Goal: Find specific page/section: Find specific page/section

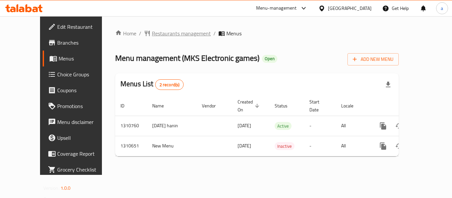
click at [158, 33] on span "Restaurants management" at bounding box center [181, 33] width 59 height 8
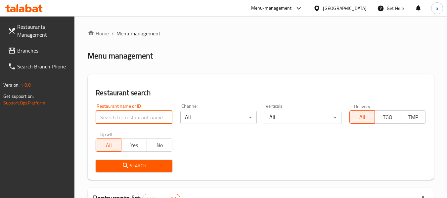
click at [135, 119] on input "search" at bounding box center [134, 117] width 76 height 13
paste input "705501"
type input "705501"
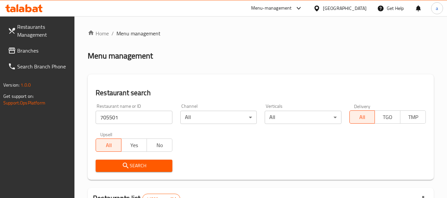
click at [137, 163] on span "Search" at bounding box center [134, 166] width 66 height 8
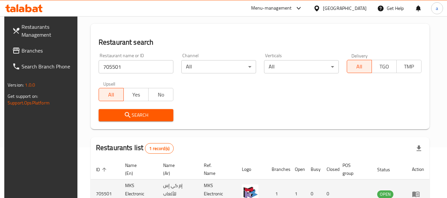
scroll to position [97, 0]
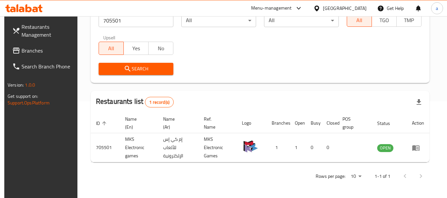
click at [23, 50] on span "Branches" at bounding box center [48, 51] width 52 height 8
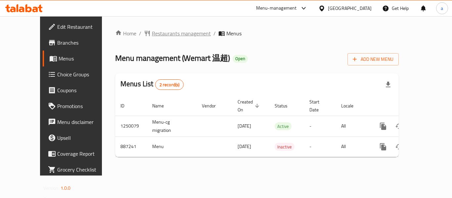
click at [152, 34] on span "Restaurants management" at bounding box center [181, 33] width 59 height 8
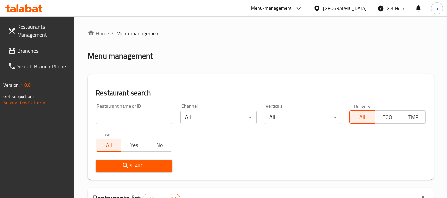
click at [145, 119] on input "search" at bounding box center [134, 117] width 76 height 13
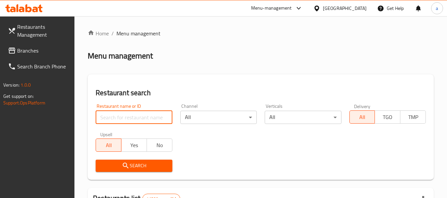
paste input "657809"
type input "657809"
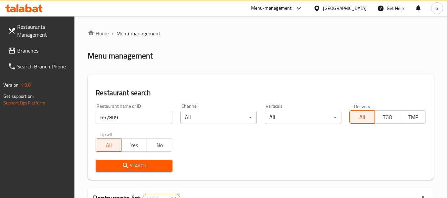
click at [154, 163] on span "Search" at bounding box center [134, 166] width 66 height 8
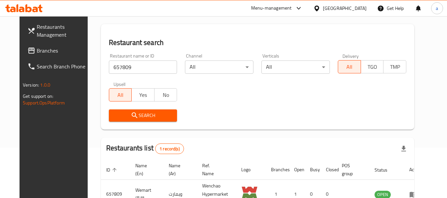
scroll to position [91, 0]
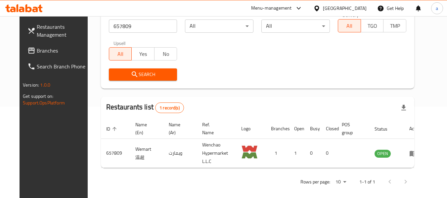
click at [37, 51] on span "Branches" at bounding box center [63, 51] width 52 height 8
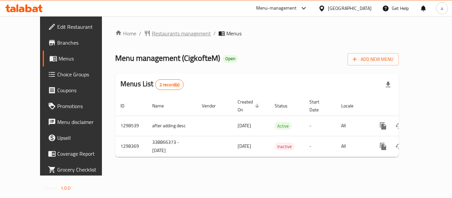
click at [158, 36] on span "Restaurants management" at bounding box center [181, 33] width 59 height 8
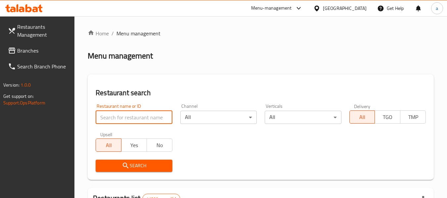
click at [133, 118] on input "search" at bounding box center [134, 117] width 76 height 13
paste input "700675"
type input "700675"
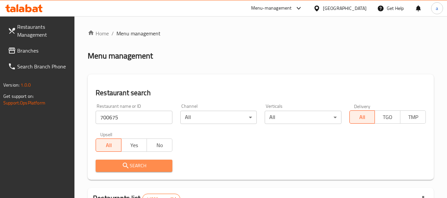
click at [140, 166] on span "Search" at bounding box center [134, 166] width 66 height 8
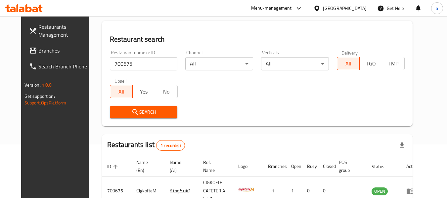
scroll to position [89, 0]
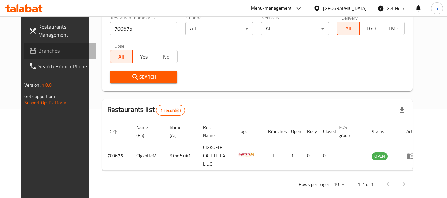
click at [38, 51] on span "Branches" at bounding box center [64, 51] width 52 height 8
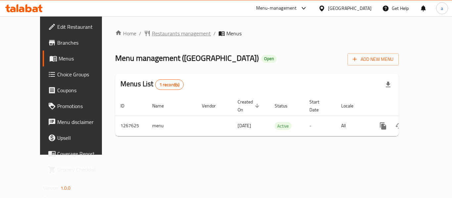
click at [158, 32] on span "Restaurants management" at bounding box center [181, 33] width 59 height 8
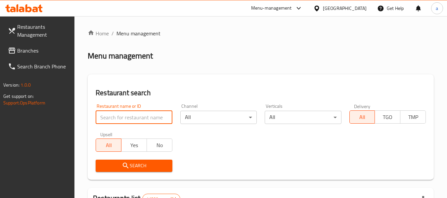
click at [127, 118] on input "search" at bounding box center [134, 117] width 76 height 13
paste input "687726"
type input "687726"
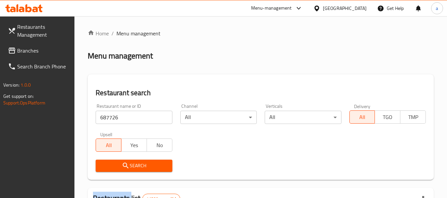
click at [149, 175] on div "Search" at bounding box center [134, 166] width 84 height 20
click at [149, 168] on span "Search" at bounding box center [134, 166] width 66 height 8
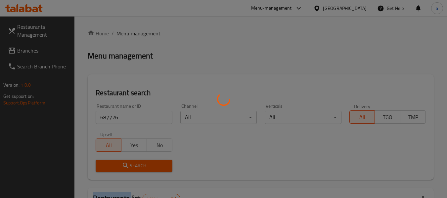
click at [149, 168] on div at bounding box center [223, 99] width 447 height 198
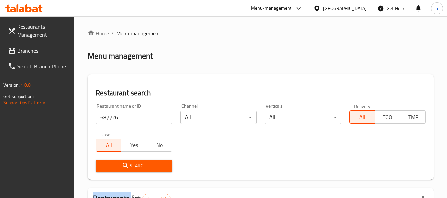
drag, startPoint x: 18, startPoint y: 52, endPoint x: 13, endPoint y: 49, distance: 6.1
click at [18, 52] on span "Branches" at bounding box center [43, 51] width 52 height 8
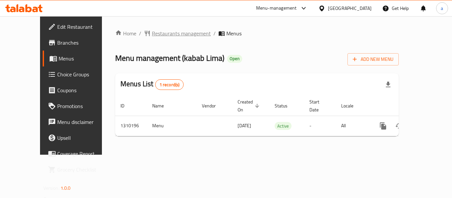
click at [158, 34] on span "Restaurants management" at bounding box center [181, 33] width 59 height 8
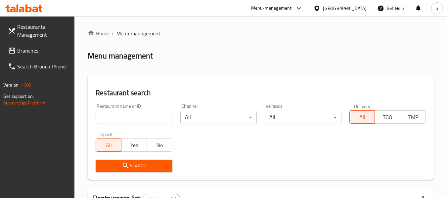
click at [132, 116] on input "search" at bounding box center [134, 117] width 76 height 13
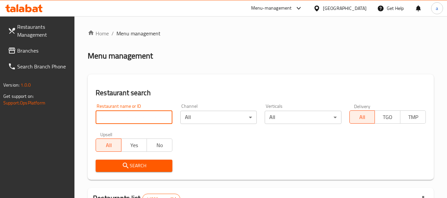
paste input "705280"
type input "705280"
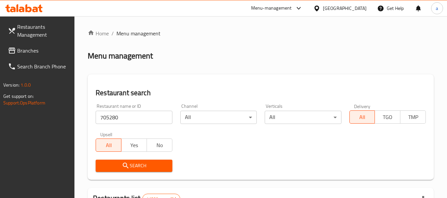
click at [142, 164] on span "Search" at bounding box center [134, 166] width 66 height 8
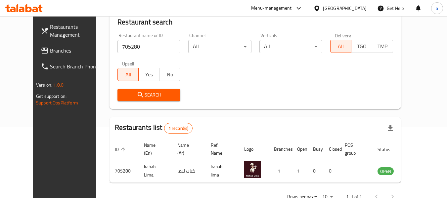
scroll to position [81, 0]
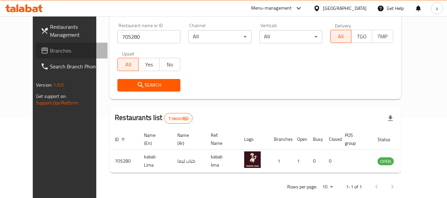
click at [50, 52] on span "Branches" at bounding box center [76, 51] width 52 height 8
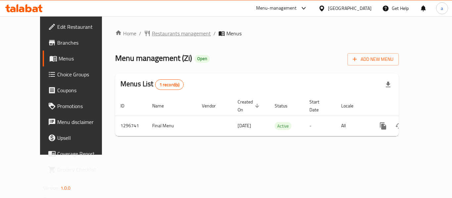
click at [152, 33] on span "Restaurants management" at bounding box center [181, 33] width 59 height 8
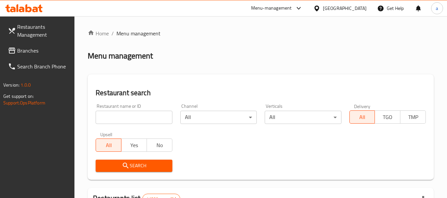
click at [139, 120] on input "search" at bounding box center [134, 117] width 76 height 13
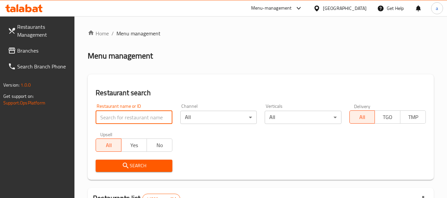
paste input "700190"
type input "700190"
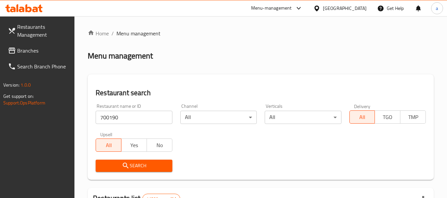
click at [151, 164] on span "Search" at bounding box center [134, 166] width 66 height 8
